Goal: Task Accomplishment & Management: Manage account settings

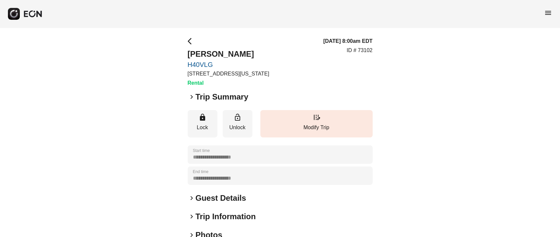
click at [203, 66] on link "H40VLG" at bounding box center [229, 65] width 82 height 8
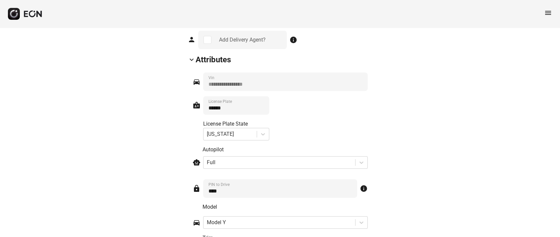
scroll to position [940, 0]
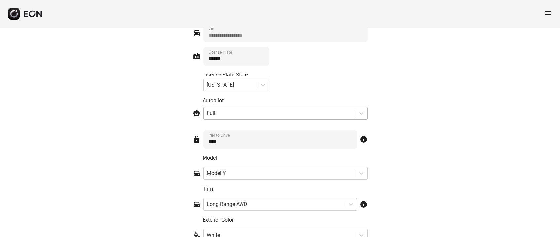
click at [218, 110] on div at bounding box center [279, 113] width 145 height 9
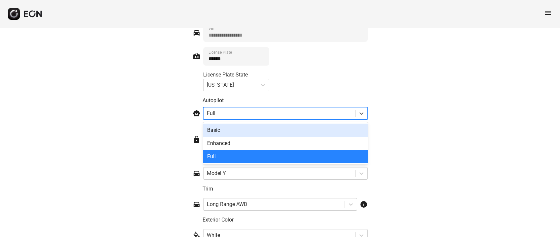
click at [218, 110] on div at bounding box center [279, 113] width 145 height 9
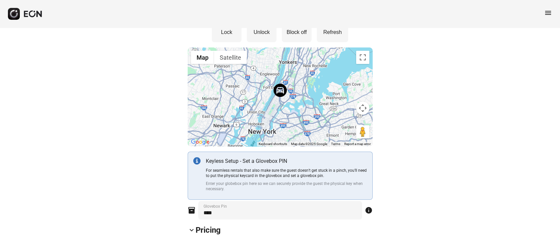
scroll to position [0, 0]
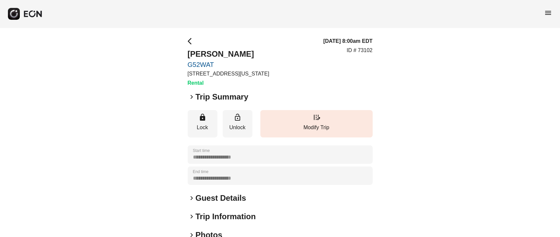
click at [237, 104] on div "**********" at bounding box center [280, 178] width 185 height 283
click at [240, 101] on h2 "Trip Summary" at bounding box center [221, 97] width 53 height 11
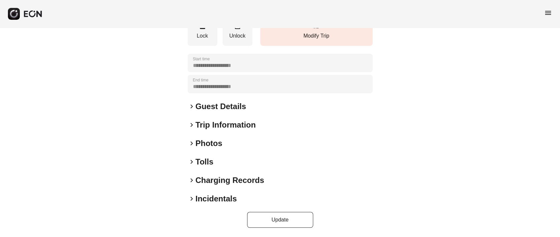
click at [212, 138] on h2 "Photos" at bounding box center [208, 143] width 27 height 11
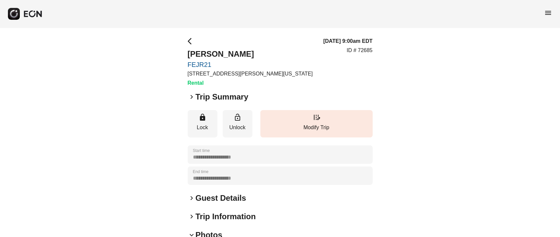
click at [220, 197] on h2 "Guest Details" at bounding box center [220, 198] width 51 height 11
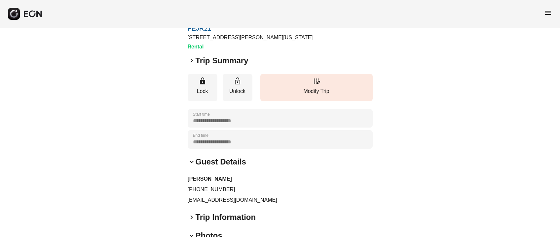
scroll to position [49, 0]
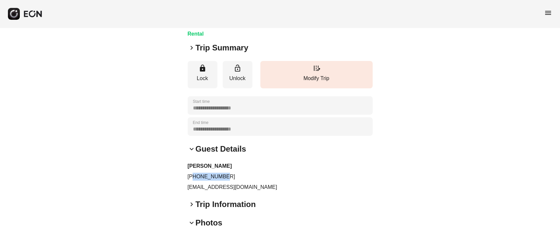
drag, startPoint x: 194, startPoint y: 177, endPoint x: 227, endPoint y: 174, distance: 33.1
click at [227, 174] on p "+17023582313" at bounding box center [280, 177] width 185 height 8
copy p "7023582313"
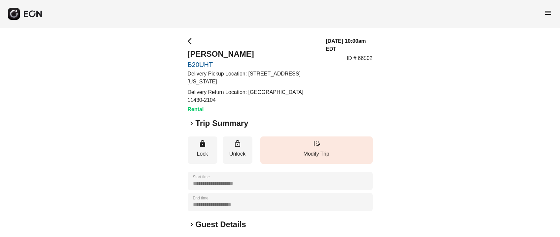
scroll to position [49, 0]
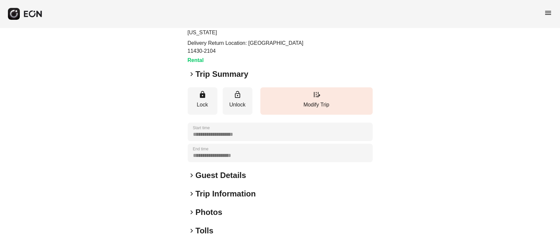
click at [233, 69] on h2 "Trip Summary" at bounding box center [221, 74] width 53 height 11
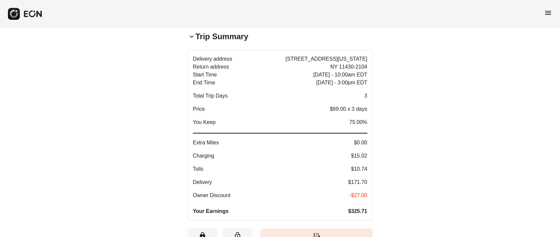
scroll to position [99, 0]
